Goal: Transaction & Acquisition: Purchase product/service

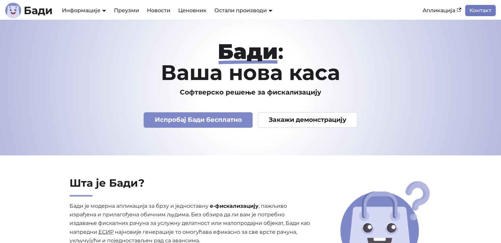
click at [476, 9] on link "Контакт" at bounding box center [480, 10] width 31 height 11
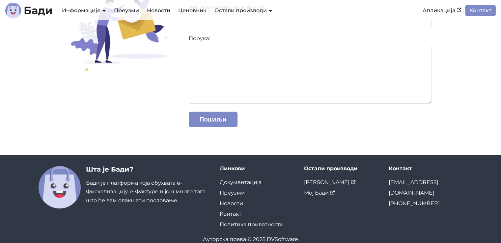
scroll to position [129, 0]
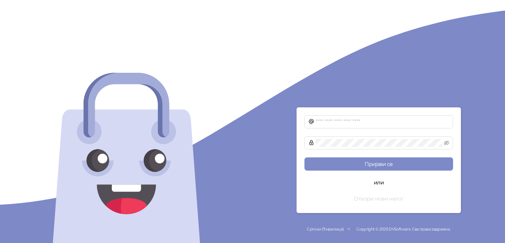
click at [374, 197] on button "Отвори нови налог" at bounding box center [379, 198] width 149 height 13
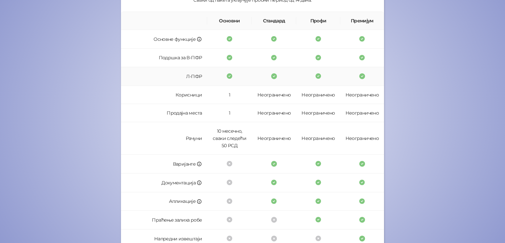
scroll to position [185, 0]
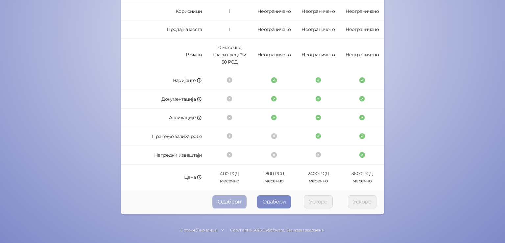
click at [228, 201] on button "Одабери" at bounding box center [230, 201] width 34 height 13
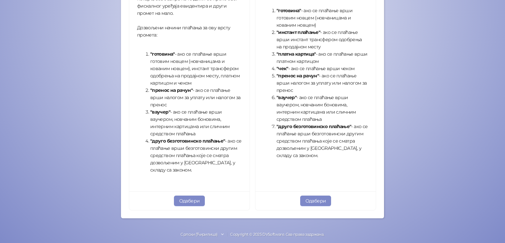
scroll to position [235, 0]
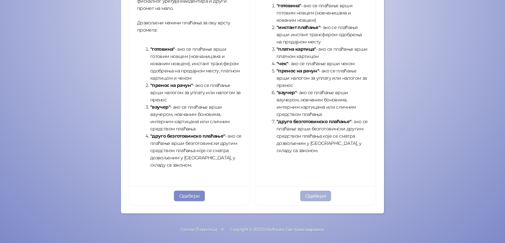
click at [316, 194] on button "Одабери" at bounding box center [315, 196] width 31 height 11
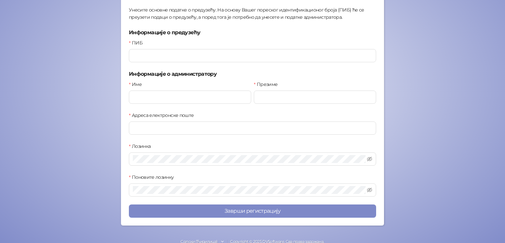
scroll to position [84, 0]
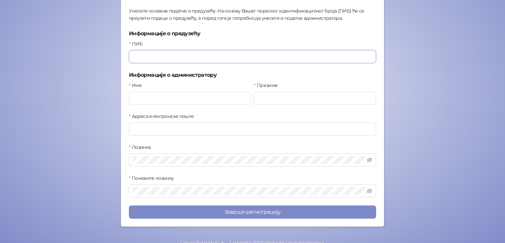
click at [169, 58] on input "ПИБ" at bounding box center [252, 56] width 247 height 13
type input "**********"
click at [162, 94] on input "Име" at bounding box center [190, 97] width 122 height 13
type input "********"
click at [316, 94] on input "*****" at bounding box center [315, 97] width 122 height 13
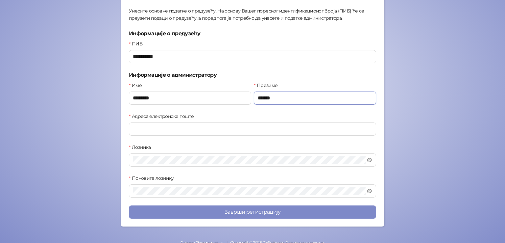
type input "******"
type input "**********"
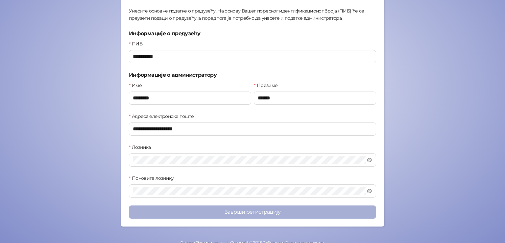
click at [240, 212] on button "Заврши регистрацију" at bounding box center [252, 211] width 247 height 13
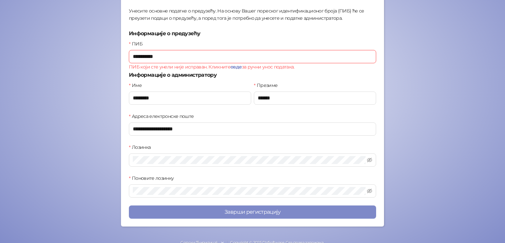
click at [180, 57] on input "**********" at bounding box center [252, 56] width 247 height 13
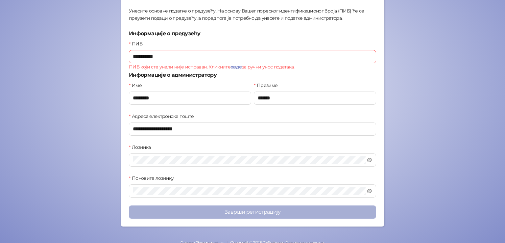
click at [247, 209] on button "Заврши регистрацију" at bounding box center [252, 211] width 247 height 13
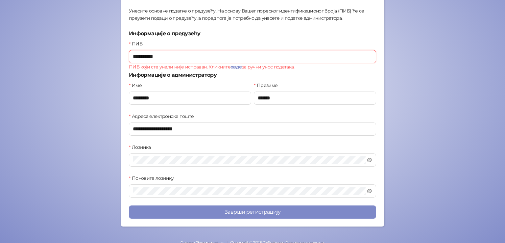
click at [147, 55] on input "**********" at bounding box center [252, 56] width 247 height 13
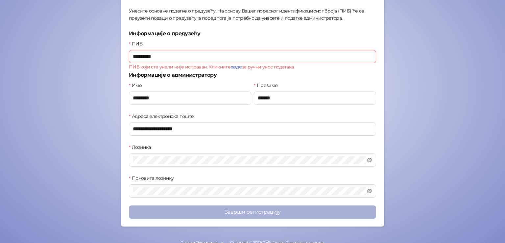
type input "*********"
click at [254, 211] on button "Заврши регистрацију" at bounding box center [252, 211] width 247 height 13
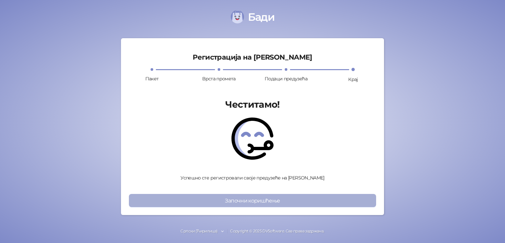
click at [249, 196] on button "Започни коришћење" at bounding box center [252, 200] width 247 height 13
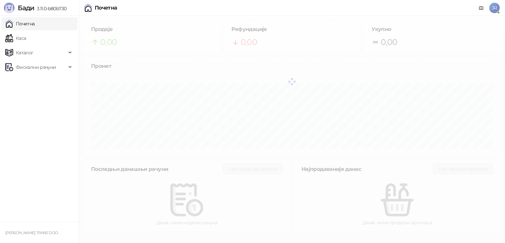
click at [494, 7] on span "JR" at bounding box center [495, 8] width 11 height 11
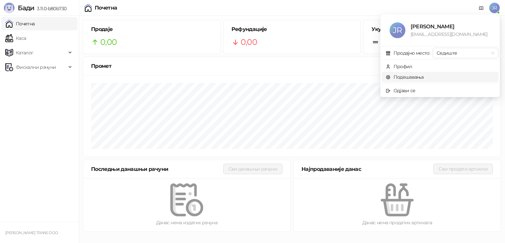
click at [406, 77] on link "Подешавања" at bounding box center [405, 77] width 38 height 6
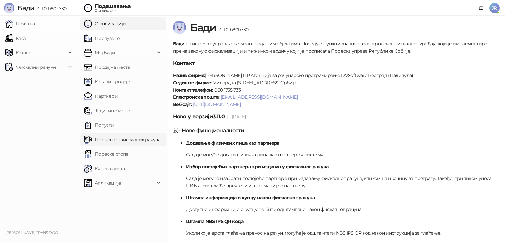
click at [112, 139] on link "Процесор фискалних рачуна" at bounding box center [122, 139] width 76 height 13
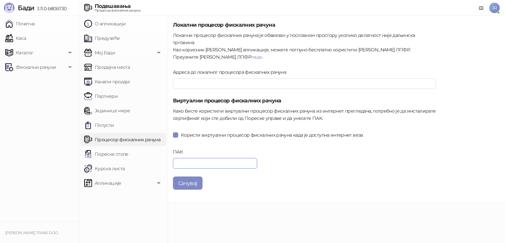
click at [199, 158] on input "ПАК" at bounding box center [215, 163] width 84 height 11
paste input "******"
type input "******"
click at [192, 176] on button "Сачувај" at bounding box center [188, 182] width 30 height 13
click at [53, 48] on span "Каталог" at bounding box center [35, 52] width 61 height 13
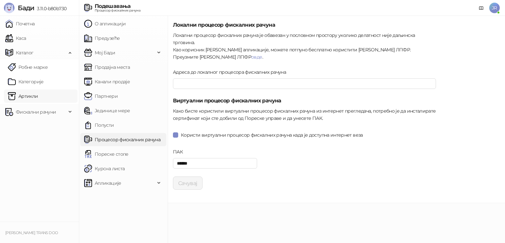
click at [38, 95] on link "Артикли" at bounding box center [23, 96] width 30 height 13
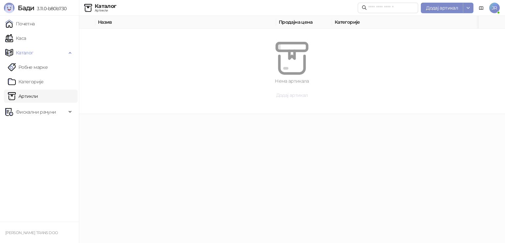
click at [283, 94] on span "Додај артикал" at bounding box center [292, 95] width 32 height 6
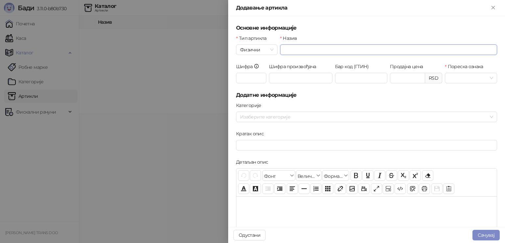
click at [303, 51] on input "Назив" at bounding box center [388, 49] width 217 height 11
type input "*"
type input "****"
click at [466, 79] on input "Пореска ознака" at bounding box center [468, 78] width 39 height 10
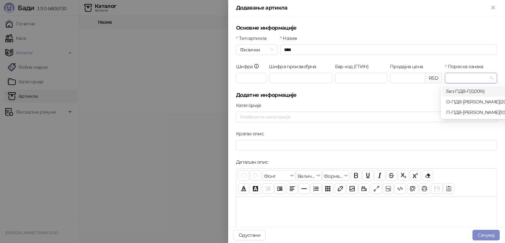
click at [472, 91] on div "Без ПДВ - Г ( 0,00 %)" at bounding box center [482, 91] width 71 height 7
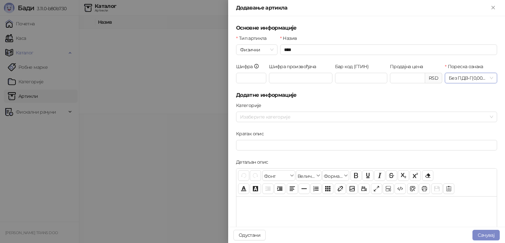
click at [480, 77] on span "Без ПДВ - Г ( 0,00 %)" at bounding box center [471, 78] width 44 height 10
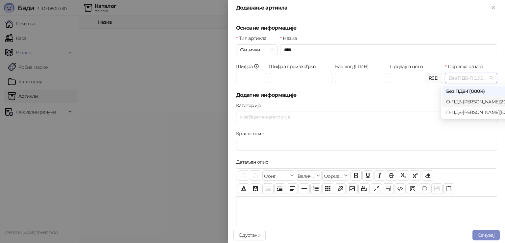
click at [484, 103] on div "О-ПДВ - Ђ ( 20,00 %)" at bounding box center [482, 101] width 71 height 7
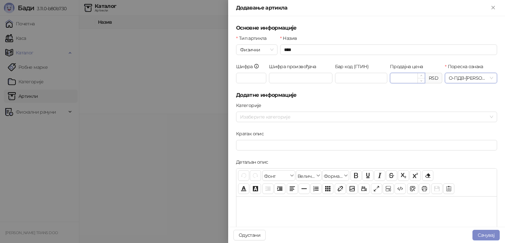
click at [402, 77] on input "Продајна цена" at bounding box center [408, 78] width 35 height 10
type input "******"
click at [488, 235] on button "Сачувај" at bounding box center [486, 235] width 27 height 11
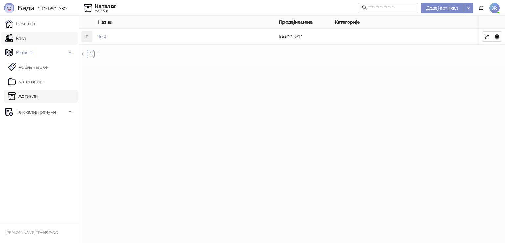
click at [26, 38] on link "Каса" at bounding box center [15, 38] width 21 height 13
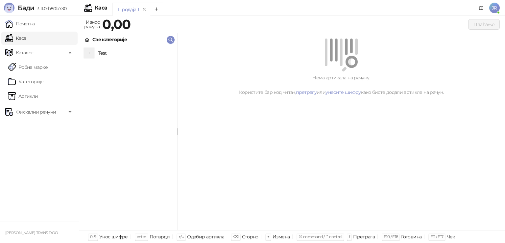
click at [107, 54] on h4 "Test" at bounding box center [135, 53] width 74 height 11
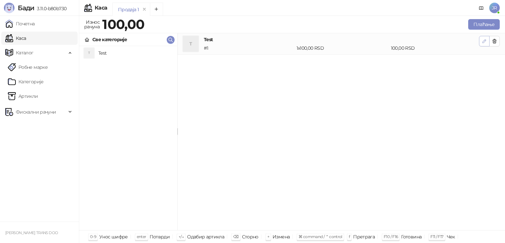
click at [482, 41] on icon "button" at bounding box center [484, 41] width 5 height 5
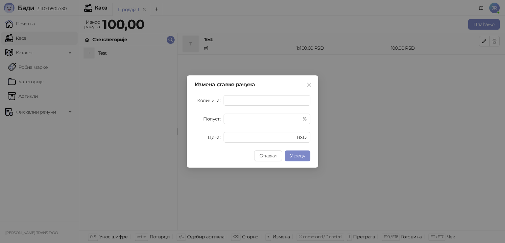
click at [340, 149] on div "Измена ставке рачуна Количина * Попуст * % Цена *** RSD Откажи У реду" at bounding box center [252, 121] width 505 height 243
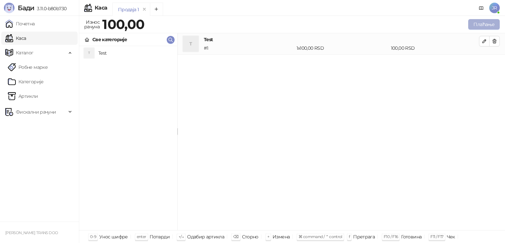
click at [485, 24] on button "Плаћање" at bounding box center [485, 24] width 32 height 11
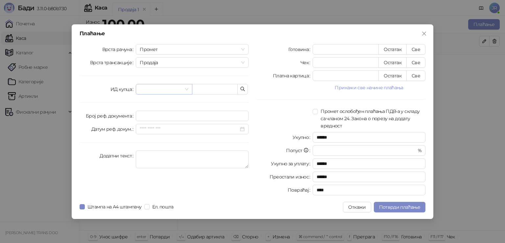
click at [185, 87] on span at bounding box center [164, 89] width 48 height 10
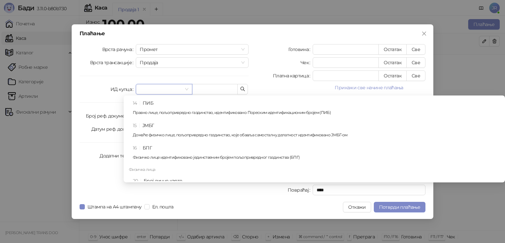
scroll to position [106, 0]
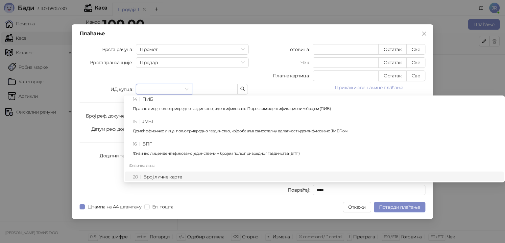
click at [175, 175] on div "20 Број личне карте Домаће физичко лице" at bounding box center [316, 182] width 367 height 19
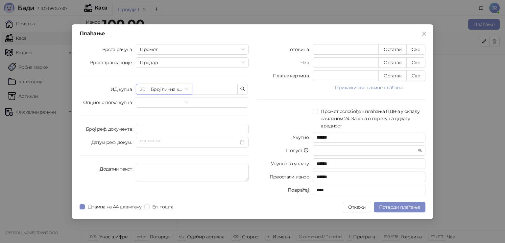
click at [178, 89] on span "20 Број личне карте" at bounding box center [164, 89] width 48 height 10
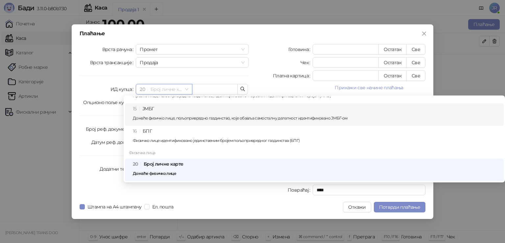
scroll to position [0, 0]
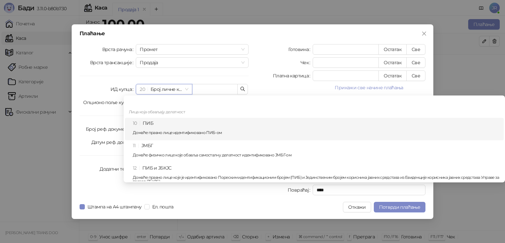
click at [152, 90] on span "20 Број личне карте" at bounding box center [164, 89] width 48 height 10
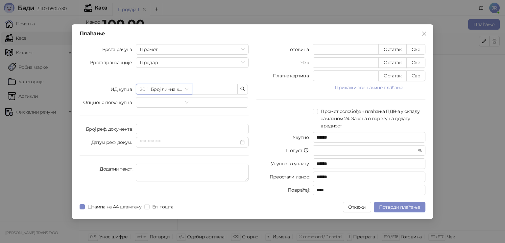
click at [155, 90] on span "20 Број личне карте" at bounding box center [164, 89] width 48 height 10
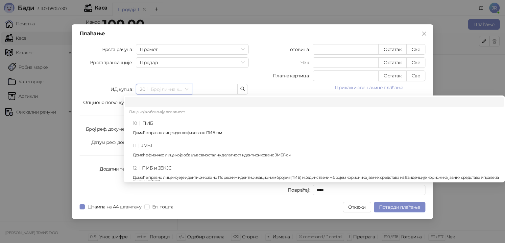
click at [154, 107] on div "Лица која обављају делатност" at bounding box center [314, 112] width 379 height 11
click at [157, 104] on div at bounding box center [314, 101] width 371 height 7
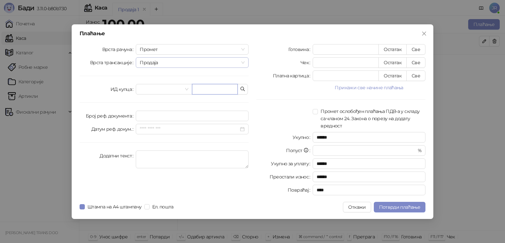
click at [179, 62] on span "Продаја" at bounding box center [192, 63] width 105 height 10
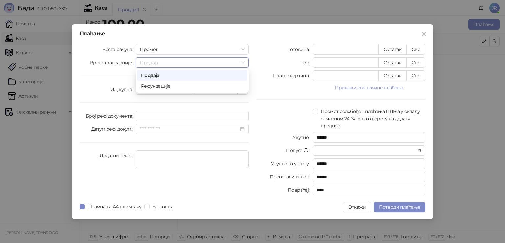
click at [193, 42] on div "Плаћање Врста рачуна Промет Врста трансакције Продаја ИД купца Број реф. докуме…" at bounding box center [253, 121] width 362 height 194
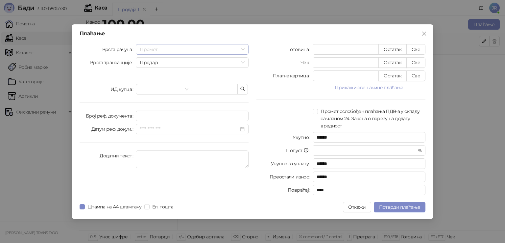
click at [188, 50] on span "Промет" at bounding box center [192, 49] width 105 height 10
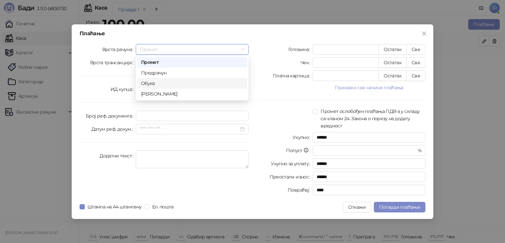
click at [166, 82] on div "Обука" at bounding box center [192, 83] width 102 height 7
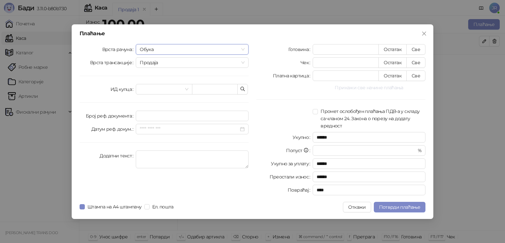
click at [392, 89] on button "Прикажи све начине плаћања" at bounding box center [369, 88] width 113 height 8
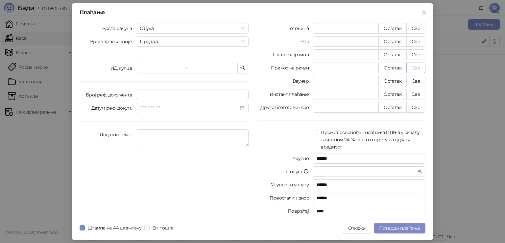
click at [421, 65] on button "Све" at bounding box center [416, 68] width 19 height 11
type input "***"
type input "****"
click at [407, 228] on span "Потврди плаћање" at bounding box center [399, 228] width 41 height 6
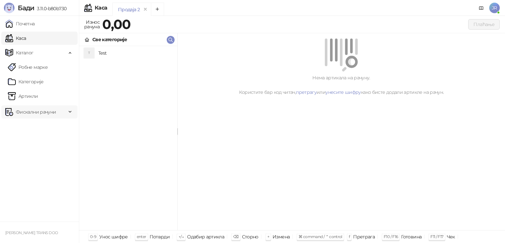
click at [57, 110] on span "Фискални рачуни" at bounding box center [35, 111] width 61 height 13
click at [48, 174] on ul "Почетна Каса Каталог Робне марке Категорије Артикли Фискални рачуни Издати рачу…" at bounding box center [39, 119] width 79 height 206
click at [48, 125] on link "Издати рачуни" at bounding box center [30, 126] width 44 height 13
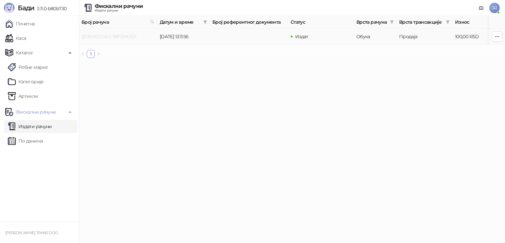
click at [122, 36] on link "ZF3CHGGW-C38FDVO0-1" at bounding box center [109, 37] width 55 height 6
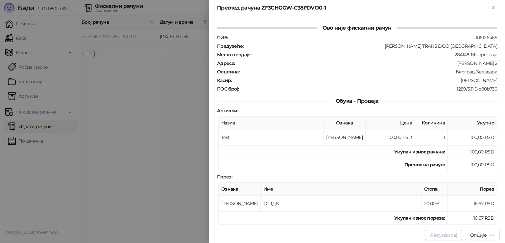
click at [439, 233] on button "Рефундирај" at bounding box center [444, 235] width 38 height 11
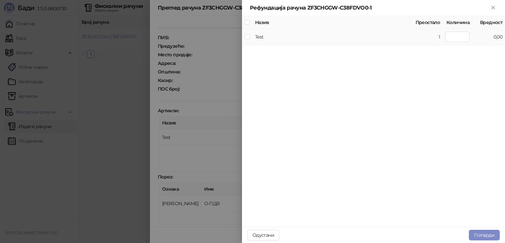
type input "*"
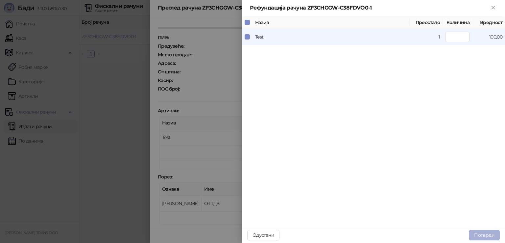
click at [483, 237] on button "Потврди" at bounding box center [484, 235] width 31 height 11
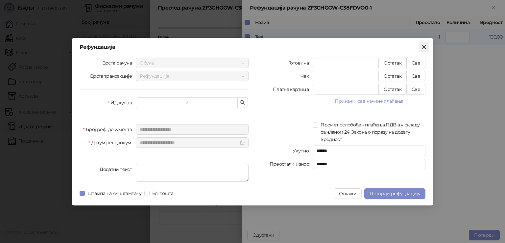
click at [424, 46] on icon "close" at bounding box center [425, 47] width 4 height 4
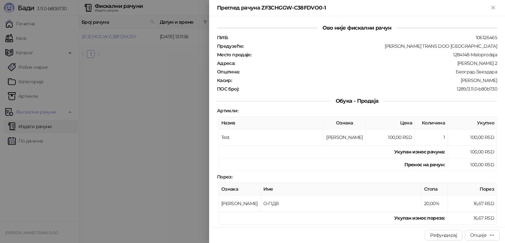
click at [191, 131] on div at bounding box center [252, 121] width 505 height 243
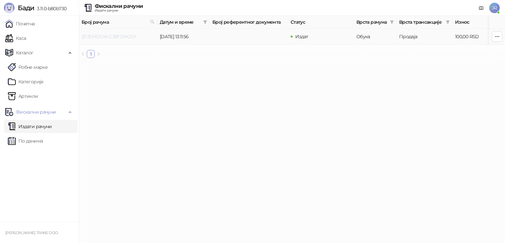
click at [126, 36] on link "ZF3CHGGW-C38FDVO0-1" at bounding box center [109, 37] width 55 height 6
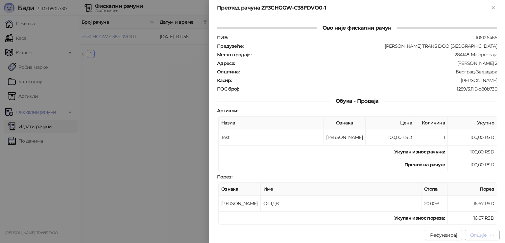
click at [491, 236] on icon "button" at bounding box center [492, 234] width 5 height 5
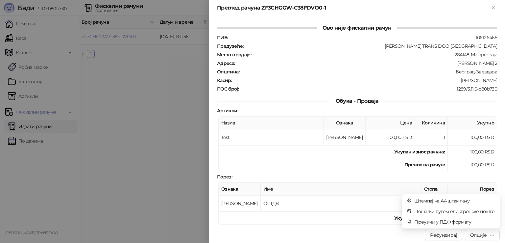
click at [388, 145] on td "Укупан износ рачуна :" at bounding box center [333, 151] width 229 height 13
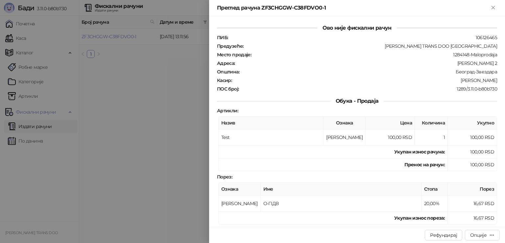
click at [171, 127] on div at bounding box center [252, 121] width 505 height 243
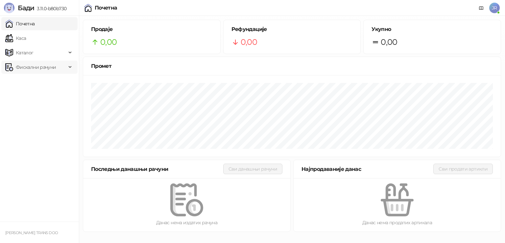
click at [34, 66] on span "Фискални рачуни" at bounding box center [36, 67] width 40 height 13
click at [34, 69] on span "Фискални рачуни" at bounding box center [36, 67] width 40 height 13
click at [26, 39] on link "Каса" at bounding box center [15, 38] width 21 height 13
